Goal: Transaction & Acquisition: Purchase product/service

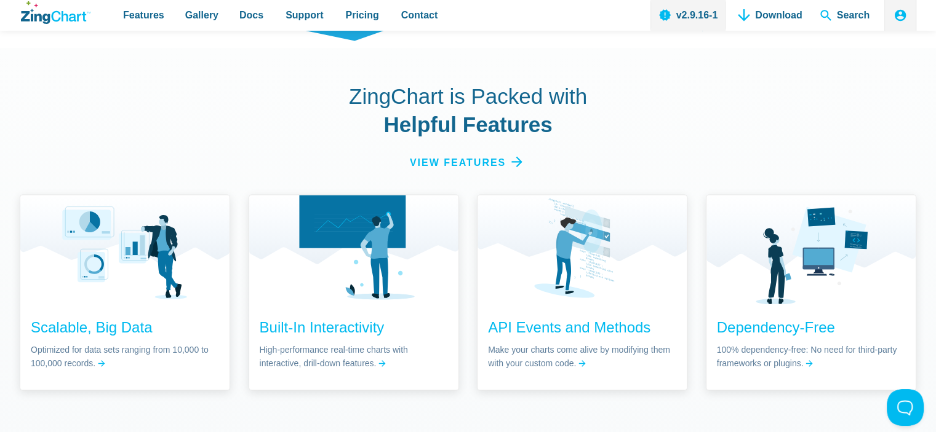
scroll to position [1846, 0]
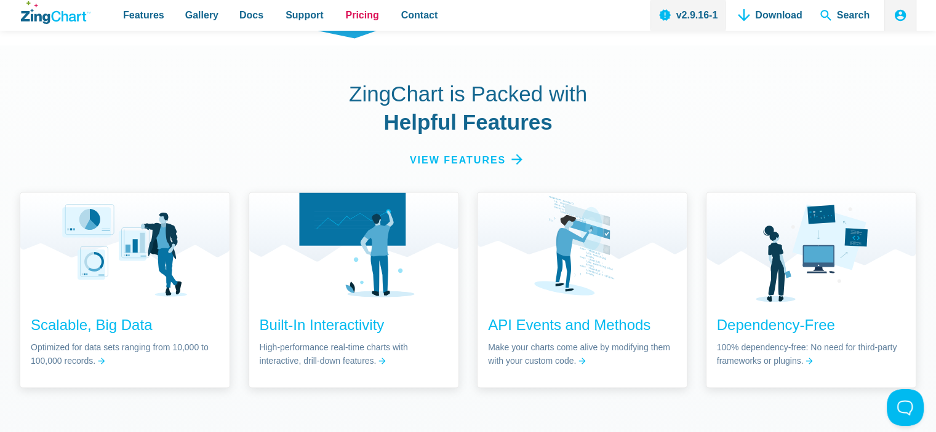
click at [358, 18] on span "Pricing" at bounding box center [361, 15] width 33 height 17
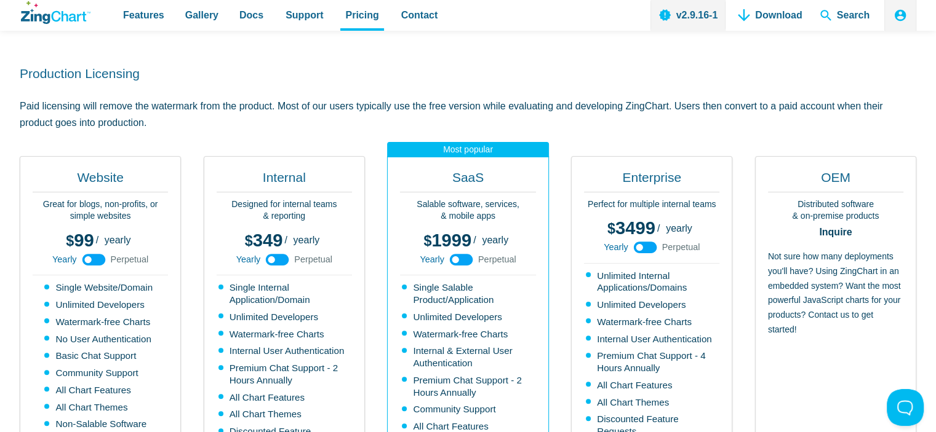
scroll to position [246, 0]
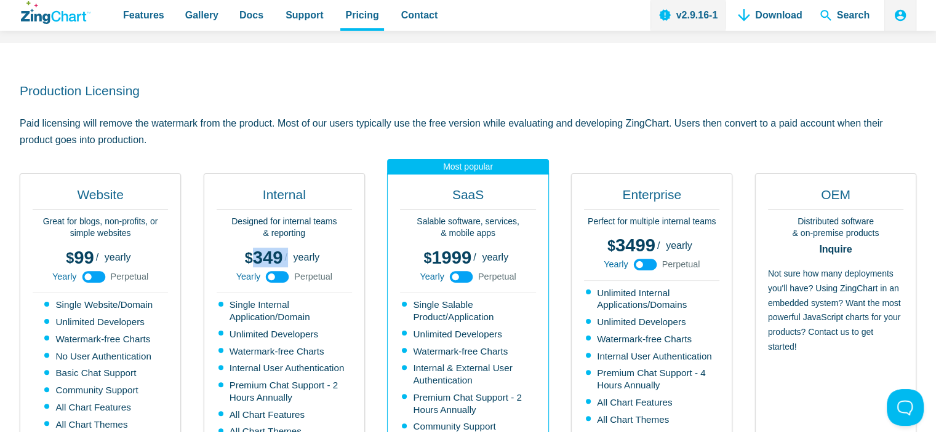
drag, startPoint x: 256, startPoint y: 257, endPoint x: 283, endPoint y: 258, distance: 27.1
click at [283, 258] on div "349 999 / yearly perpetual" at bounding box center [284, 254] width 79 height 18
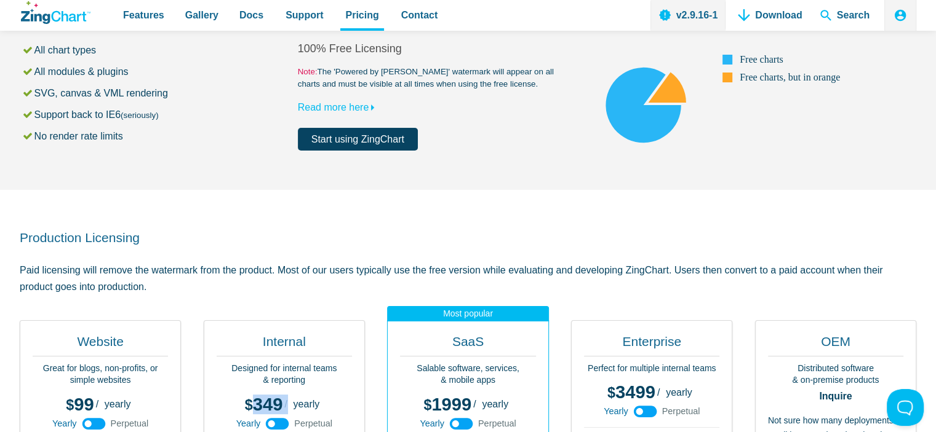
scroll to position [0, 0]
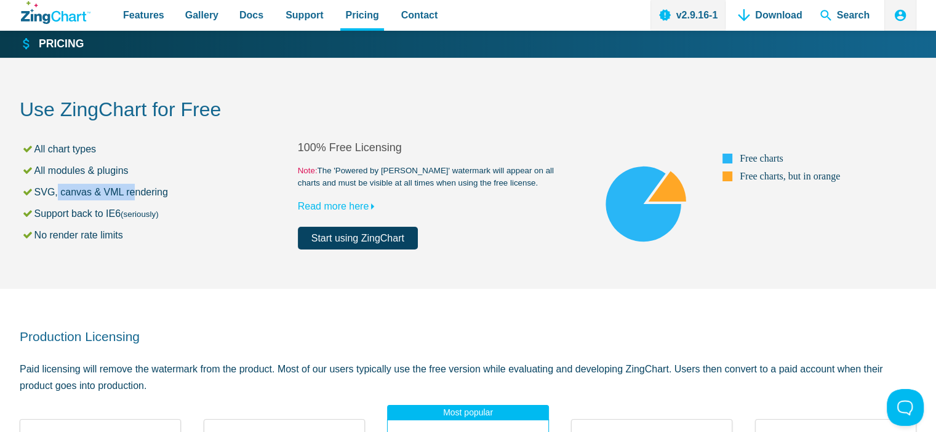
drag, startPoint x: 54, startPoint y: 193, endPoint x: 127, endPoint y: 193, distance: 73.2
click at [127, 193] on li "SVG, canvas & VML rendering" at bounding box center [160, 192] width 276 height 17
drag, startPoint x: 58, startPoint y: 213, endPoint x: 145, endPoint y: 213, distance: 87.4
click at [145, 213] on li "Support back to IE6 (seriously)" at bounding box center [160, 213] width 276 height 17
drag, startPoint x: 52, startPoint y: 237, endPoint x: 97, endPoint y: 238, distance: 44.3
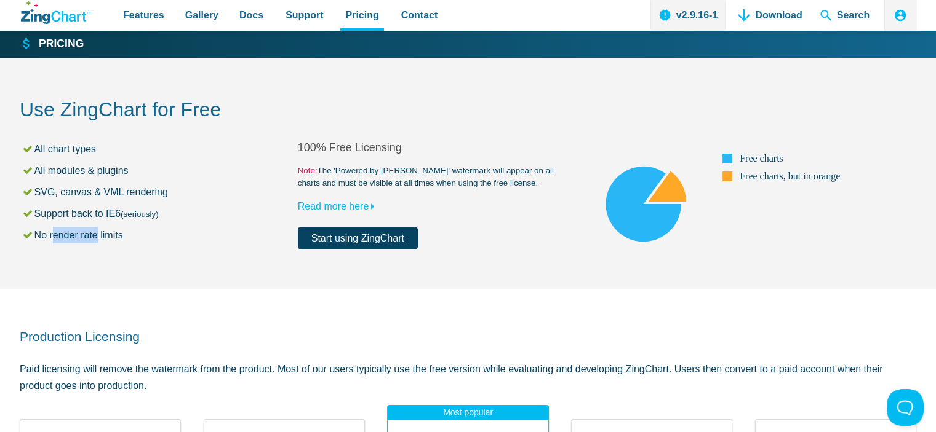
click at [97, 238] on li "No render rate limits" at bounding box center [160, 235] width 276 height 17
click at [366, 205] on link "Read more here" at bounding box center [339, 206] width 82 height 10
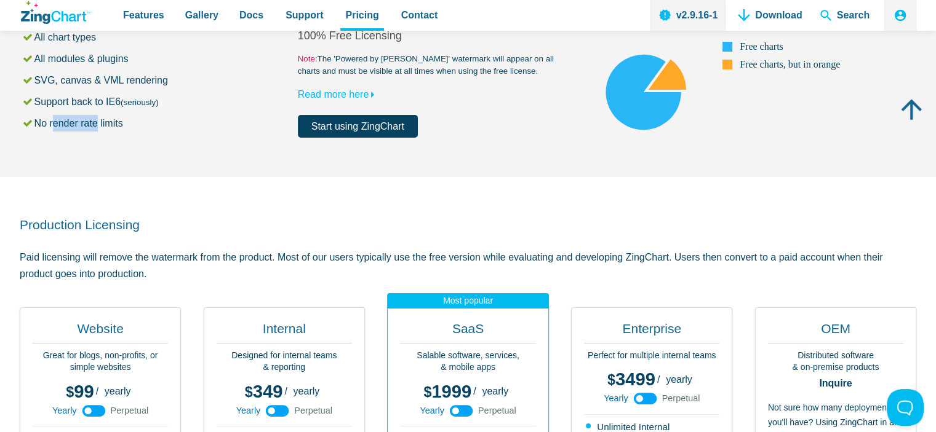
scroll to position [246, 0]
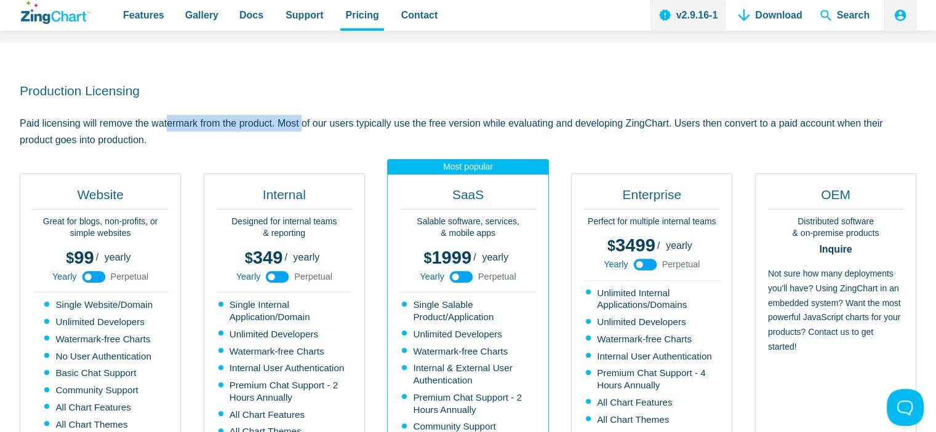
drag, startPoint x: 134, startPoint y: 126, endPoint x: 273, endPoint y: 120, distance: 139.2
click at [273, 120] on p "Paid licensing will remove the watermark from the product. Most of our users ty…" at bounding box center [468, 131] width 896 height 33
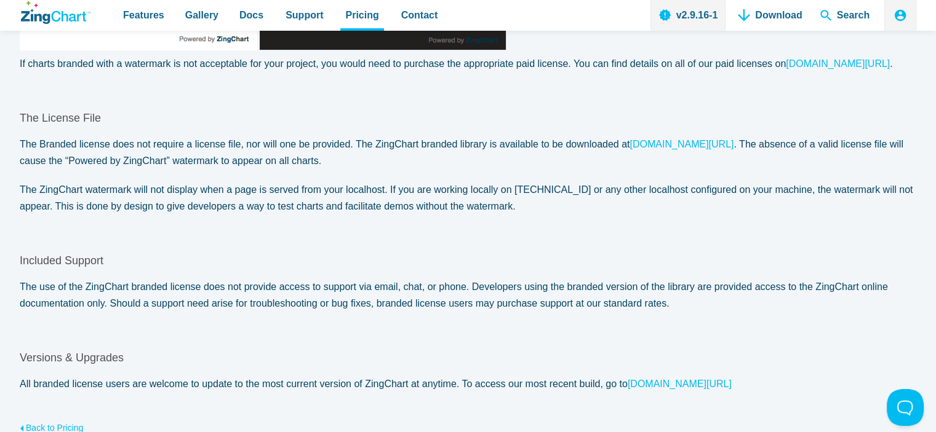
scroll to position [677, 0]
